Goal: Information Seeking & Learning: Learn about a topic

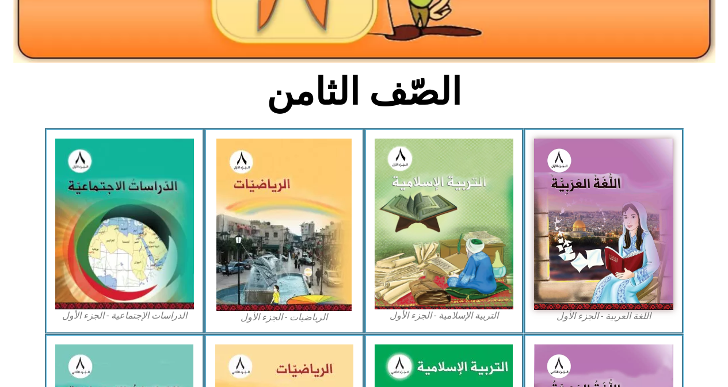
scroll to position [230, 0]
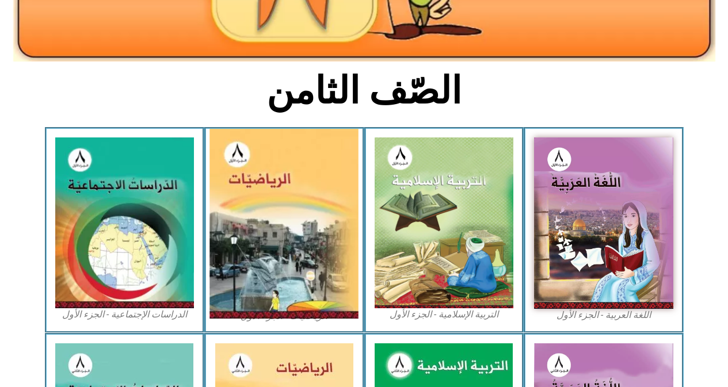
click at [272, 173] on img at bounding box center [284, 224] width 149 height 190
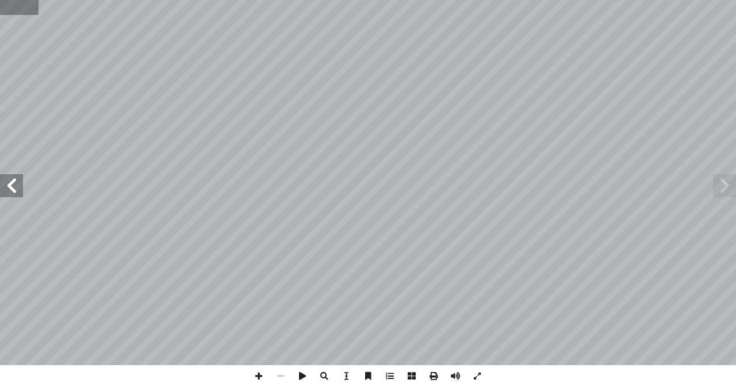
click at [10, 12] on input "text" at bounding box center [19, 7] width 38 height 15
type input "**"
click at [12, 184] on span at bounding box center [11, 185] width 23 height 23
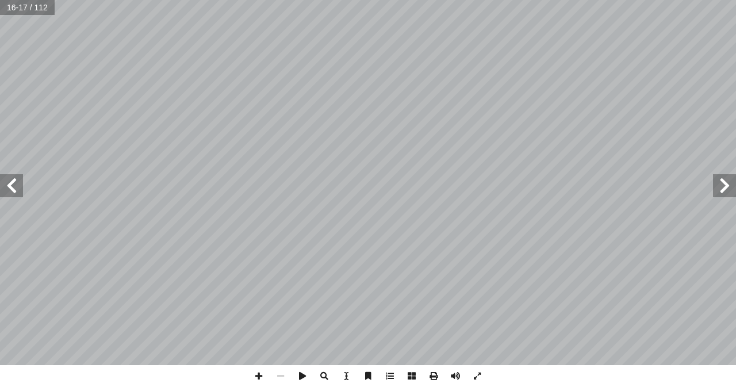
click at [721, 191] on span at bounding box center [724, 185] width 23 height 23
click at [259, 375] on span at bounding box center [259, 376] width 22 height 22
drag, startPoint x: 259, startPoint y: 375, endPoint x: 269, endPoint y: 365, distance: 13.8
click at [269, 365] on div "10 : ٣ نشاط ) ٣ ) ٢ ) ١ تي: آ ل� � جد قيمة كل من أ ل� ُ ل ِ م ْ ك أ � = ) ٢ = =…" at bounding box center [368, 193] width 736 height 387
click at [258, 376] on span at bounding box center [259, 376] width 22 height 22
